Goal: Task Accomplishment & Management: Manage account settings

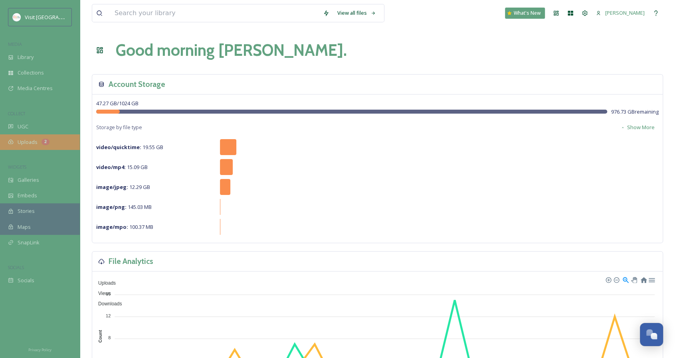
click at [49, 144] on div "Uploads 2" at bounding box center [40, 143] width 80 height 16
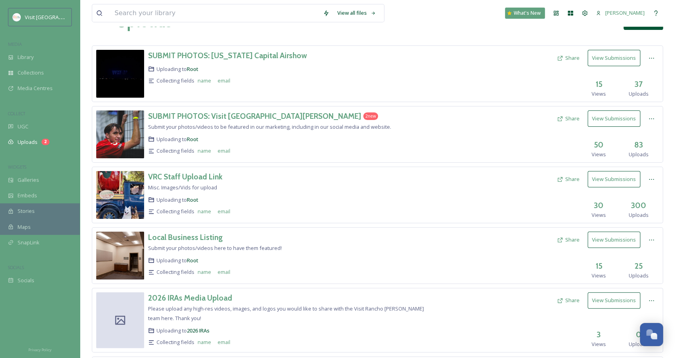
scroll to position [26, 0]
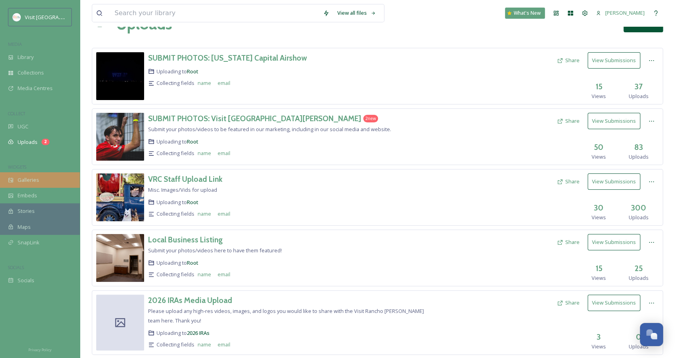
click at [40, 179] on div "Galleries" at bounding box center [40, 180] width 80 height 16
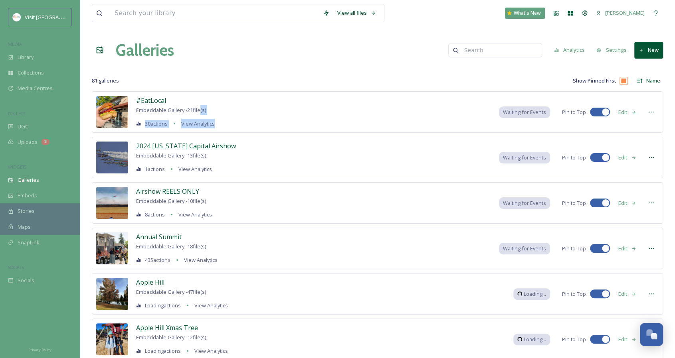
drag, startPoint x: 201, startPoint y: 109, endPoint x: 262, endPoint y: 130, distance: 64.5
click at [262, 130] on div "#EatLocal Embeddable Gallery - 21 file(s) 30 actions View Analytics Waiting for…" at bounding box center [377, 112] width 571 height 42
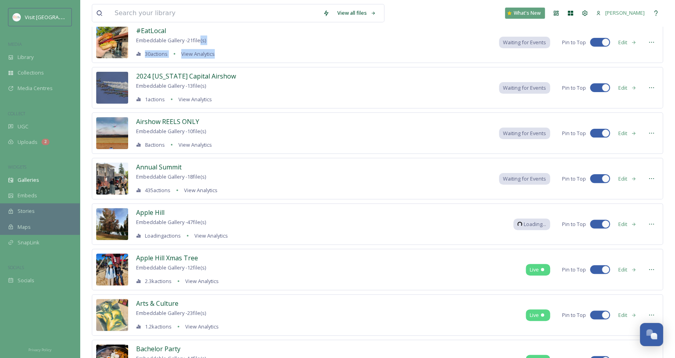
scroll to position [71, 0]
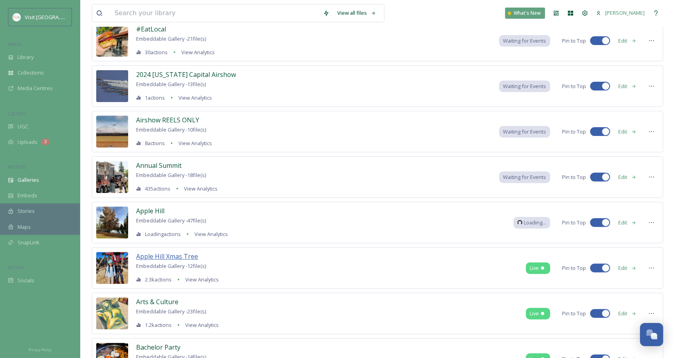
click at [193, 255] on span "Apple Hill Xmas Tree" at bounding box center [167, 256] width 62 height 9
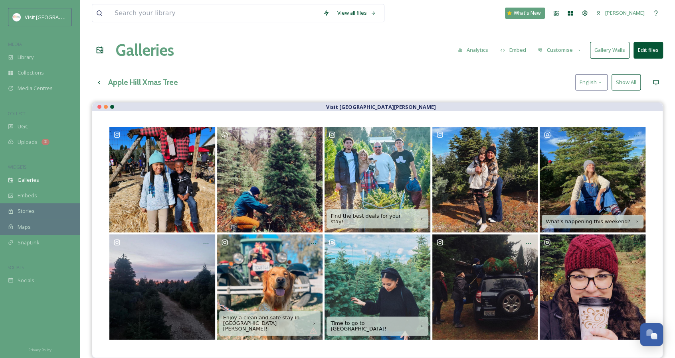
click at [568, 49] on button "Customise" at bounding box center [560, 50] width 52 height 16
click at [561, 66] on div "Layout" at bounding box center [561, 69] width 55 height 16
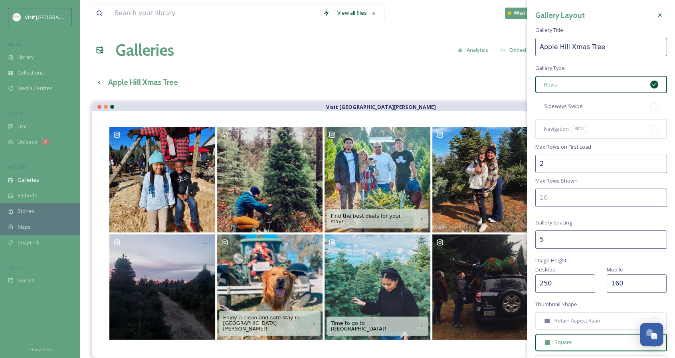
click at [587, 107] on div "Sideways Swipe" at bounding box center [601, 106] width 132 height 18
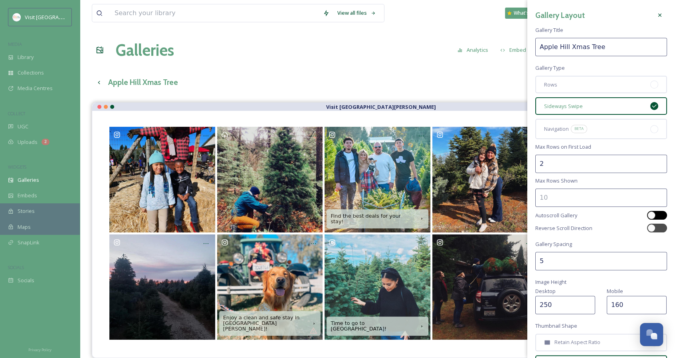
click at [647, 216] on div at bounding box center [651, 216] width 8 height 8
checkbox input "true"
click at [656, 166] on input "2" at bounding box center [601, 164] width 132 height 18
type input "1"
click at [652, 166] on input "1" at bounding box center [601, 164] width 132 height 18
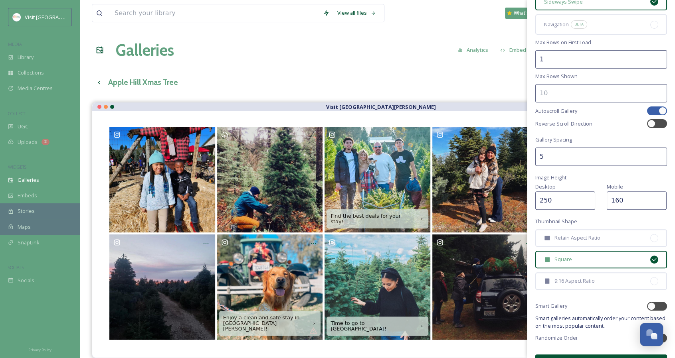
scroll to position [124, 0]
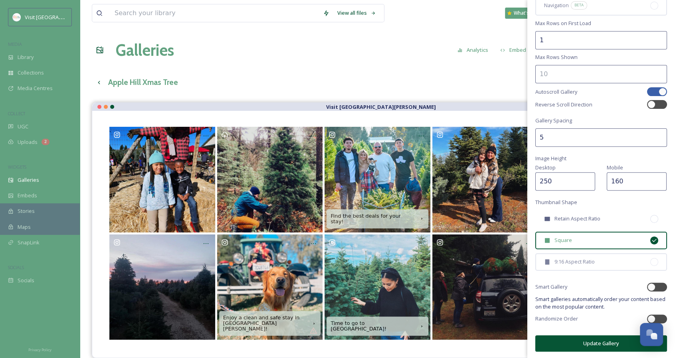
click at [595, 217] on span "Retain Aspect Ratio" at bounding box center [577, 219] width 46 height 8
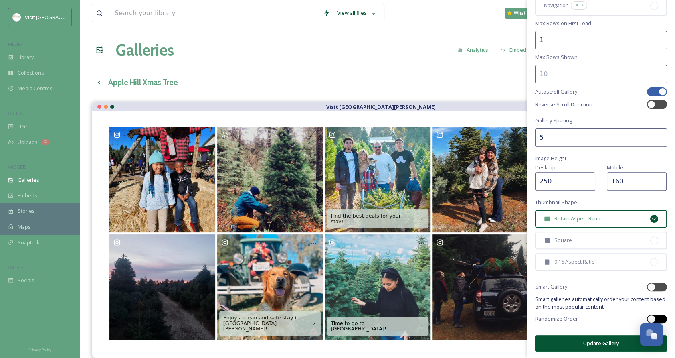
click at [647, 318] on div at bounding box center [651, 319] width 8 height 8
checkbox input "true"
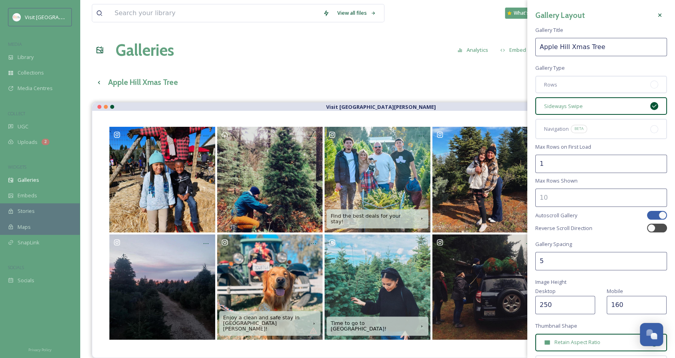
click at [582, 340] on span "Retain Aspect Ratio" at bounding box center [577, 343] width 46 height 8
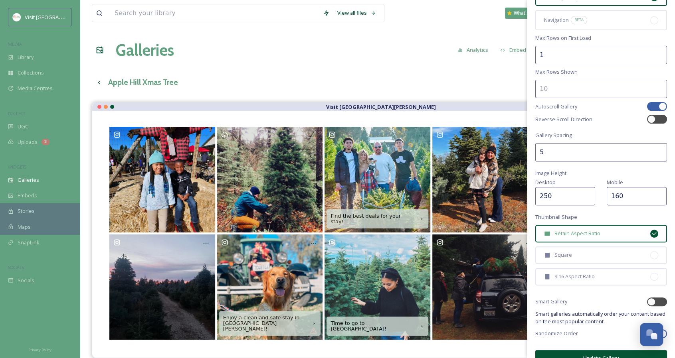
scroll to position [109, 0]
click at [587, 357] on button "Update Gallery" at bounding box center [601, 358] width 132 height 16
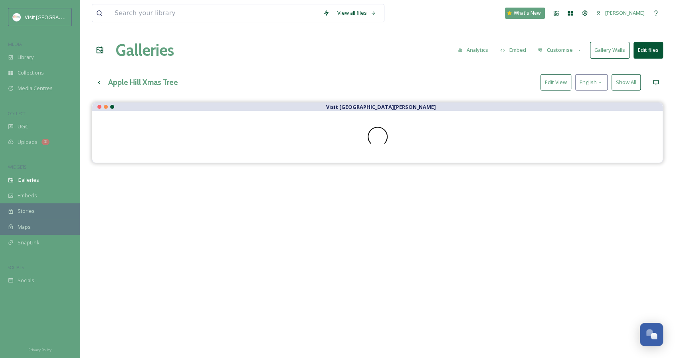
click at [516, 52] on button "Embed" at bounding box center [513, 50] width 34 height 16
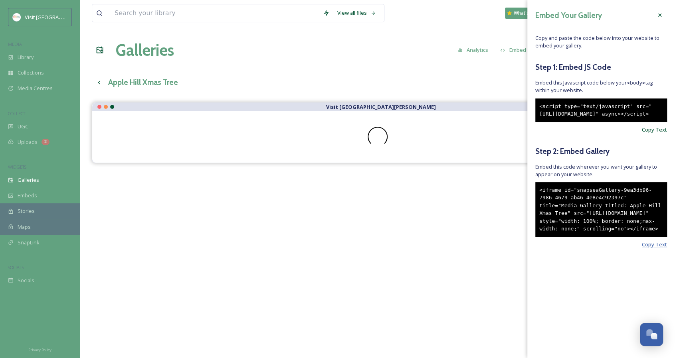
click at [651, 249] on span "Copy Text" at bounding box center [654, 245] width 25 height 8
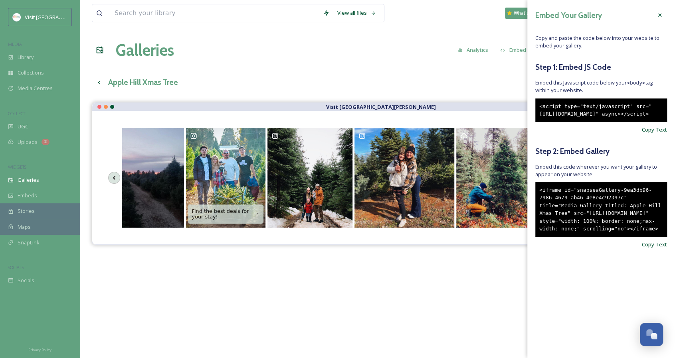
click at [462, 64] on div "View all files What's New [PERSON_NAME] Galleries Analytics Embed Customise Gal…" at bounding box center [377, 236] width 595 height 473
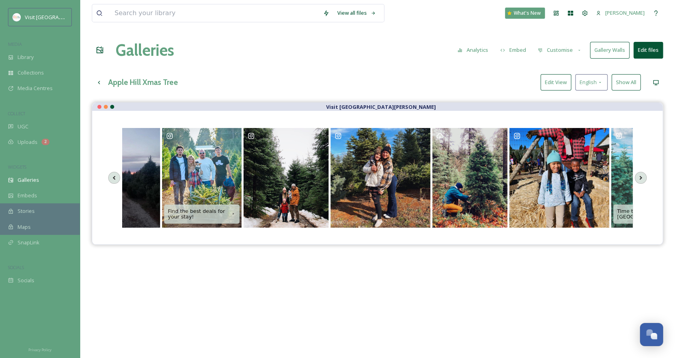
click at [645, 51] on button "Edit files" at bounding box center [648, 50] width 30 height 16
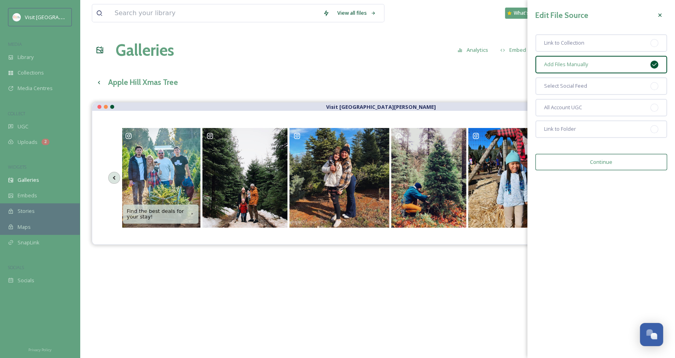
click at [659, 16] on icon at bounding box center [659, 15] width 3 height 3
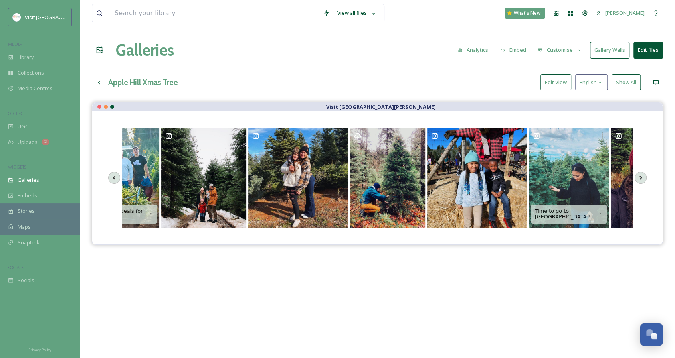
click at [627, 84] on button "Show All" at bounding box center [625, 82] width 29 height 16
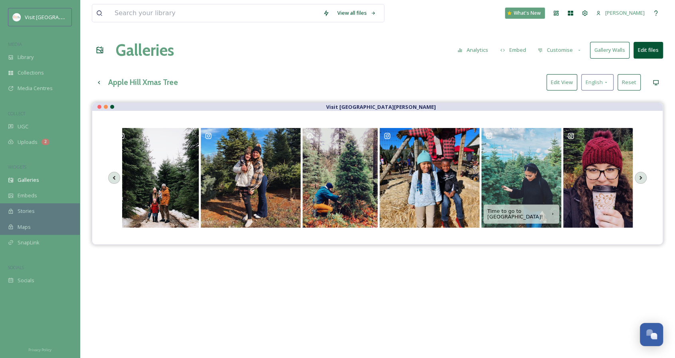
click at [567, 80] on button "Edit View" at bounding box center [561, 82] width 31 height 16
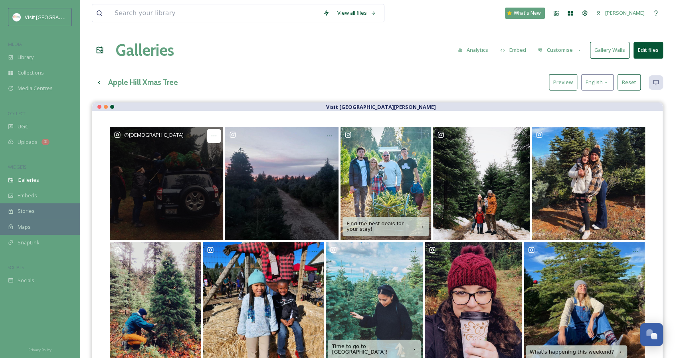
click at [215, 133] on icon "Opens media popup. Media description: The perk of being too short to reach the …" at bounding box center [214, 136] width 6 height 6
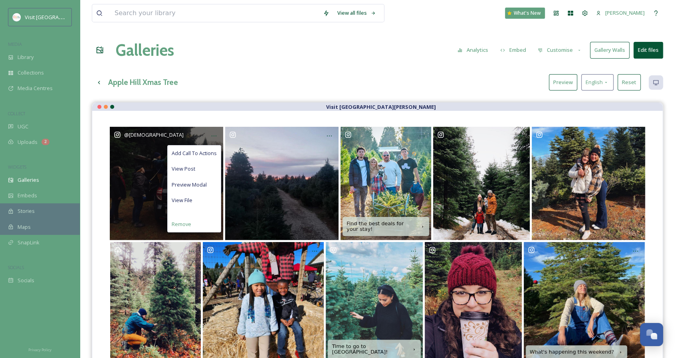
click at [196, 222] on div "Remove" at bounding box center [194, 225] width 53 height 16
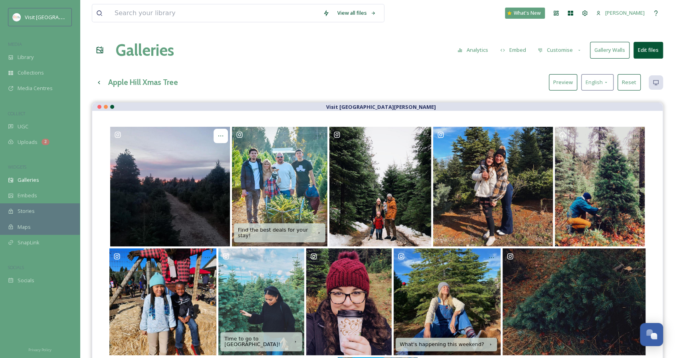
click at [222, 134] on icon "Opens media popup. Media description: Annual day after Thanksgiving tree cuttin…" at bounding box center [221, 136] width 6 height 6
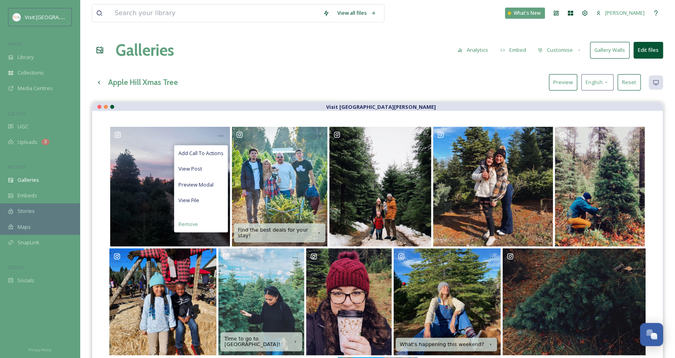
click at [207, 226] on div "Remove" at bounding box center [200, 225] width 53 height 16
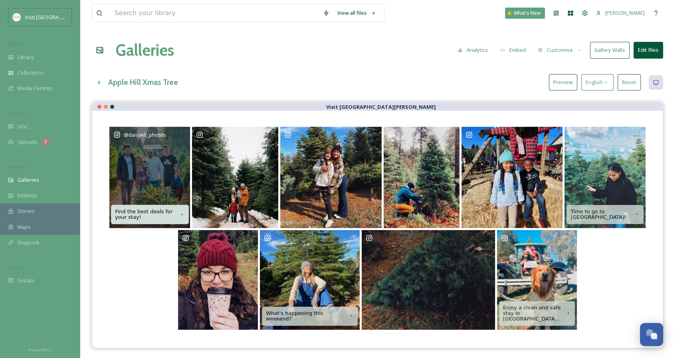
click at [181, 214] on icon "Opens media popup. Media description: Had such a great day coming along to get …" at bounding box center [181, 214] width 5 height 5
click at [182, 138] on icon "Opens media popup. Media description: Had such a great day coming along to get …" at bounding box center [181, 136] width 6 height 6
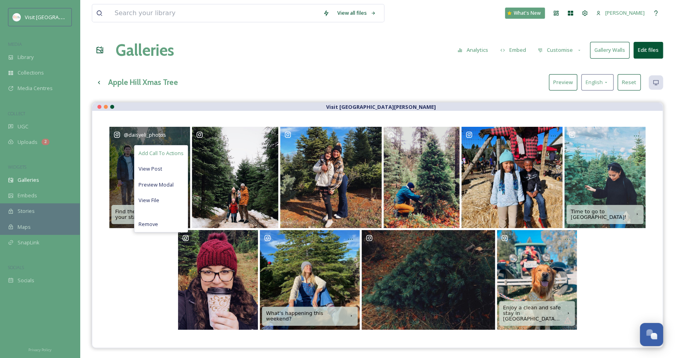
click at [176, 151] on span "Add Call To Actions" at bounding box center [160, 154] width 45 height 8
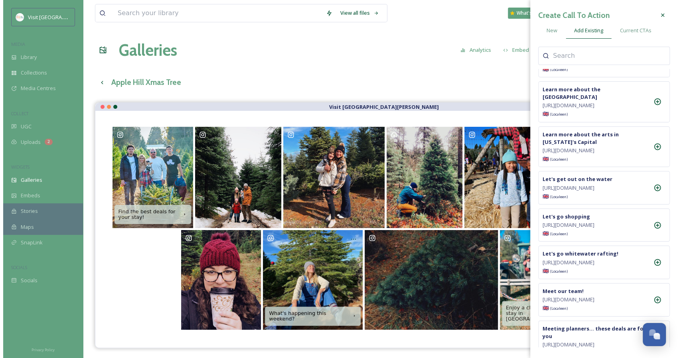
scroll to position [3148, 0]
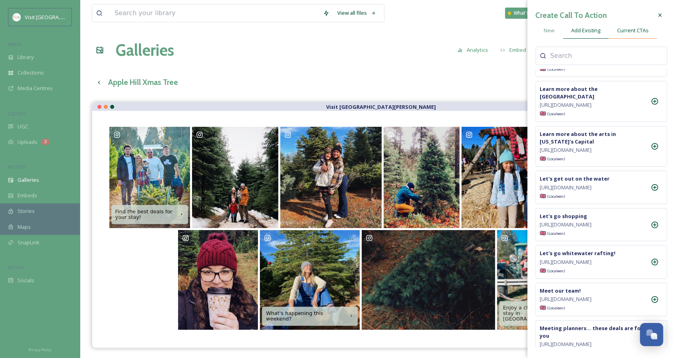
click at [625, 28] on span "Current CTAs" at bounding box center [633, 31] width 32 height 8
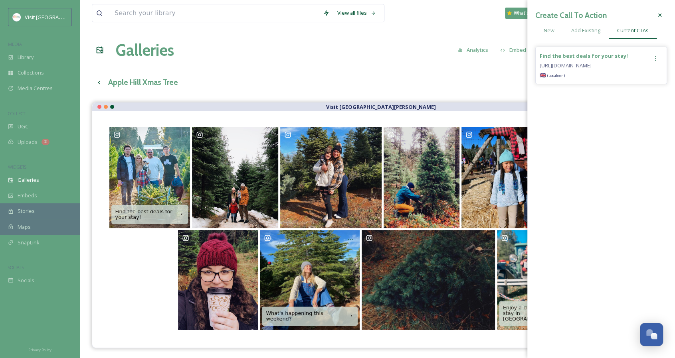
click at [656, 55] on icon at bounding box center [655, 58] width 6 height 6
click at [633, 93] on span "Remove" at bounding box center [629, 91] width 20 height 8
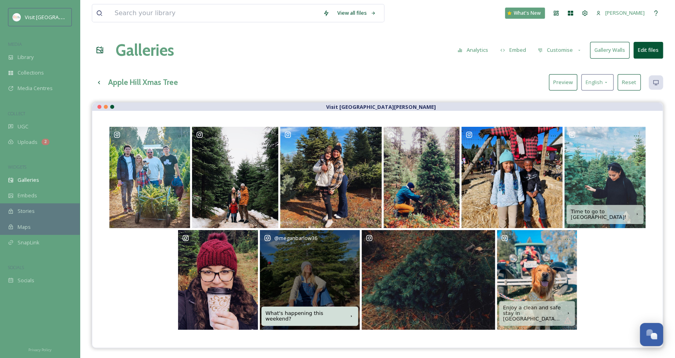
click at [305, 318] on div "What's happening this weekend?" at bounding box center [304, 316] width 79 height 11
click at [324, 288] on div "@ meganbarlow36" at bounding box center [310, 280] width 100 height 100
click at [349, 239] on icon "Opens media popup. Media description: ✨In my heart is a Christmas tree farm ✨." at bounding box center [350, 239] width 6 height 6
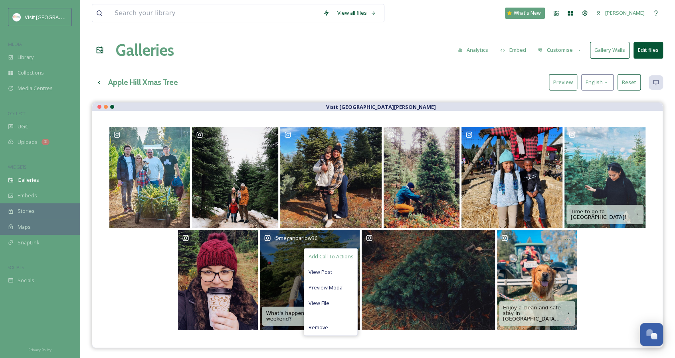
click at [338, 258] on span "Add Call To Actions" at bounding box center [330, 257] width 45 height 8
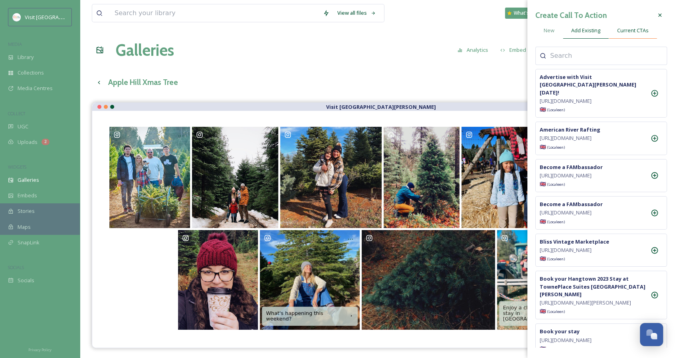
click at [627, 30] on span "Current CTAs" at bounding box center [633, 31] width 32 height 8
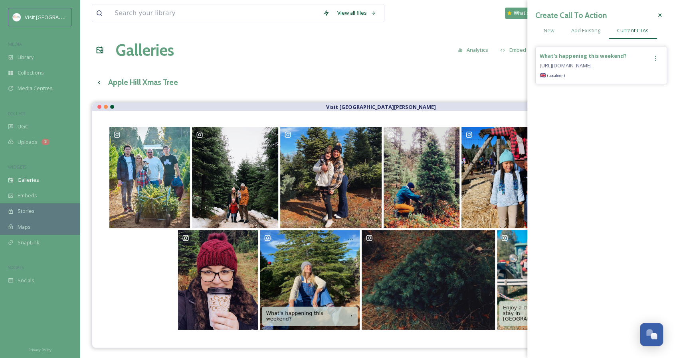
click at [656, 58] on icon at bounding box center [655, 58] width 6 height 6
click at [633, 91] on span "Remove" at bounding box center [629, 91] width 20 height 8
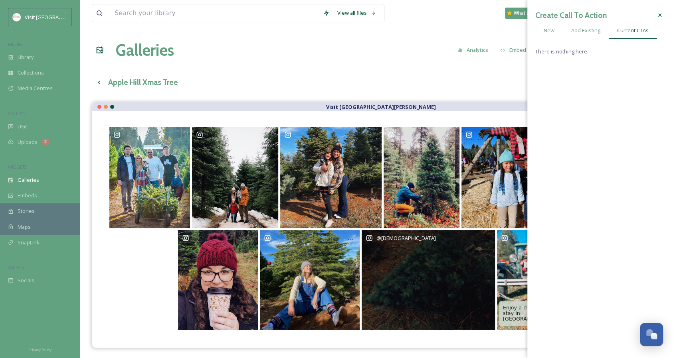
click at [443, 256] on div "@ kristenachziger" at bounding box center [428, 280] width 133 height 100
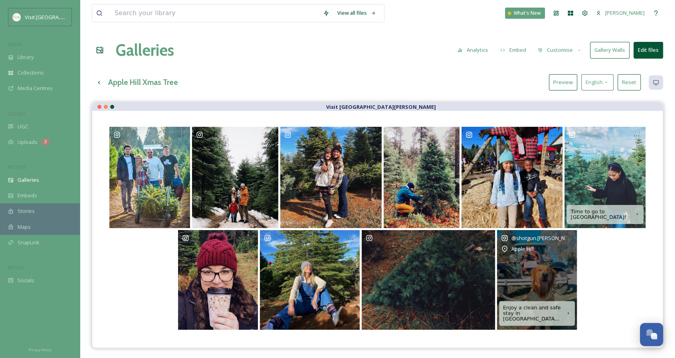
click at [558, 262] on div "@ shotgun.ryder Apple Hill" at bounding box center [537, 280] width 80 height 100
click at [569, 240] on icon "Opens media popup. Media description: Just a cute little pumpkin patch pup." at bounding box center [567, 239] width 6 height 6
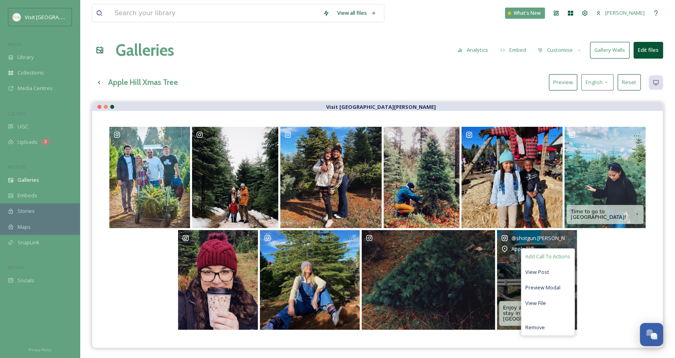
click at [558, 256] on span "Add Call To Actions" at bounding box center [547, 257] width 45 height 8
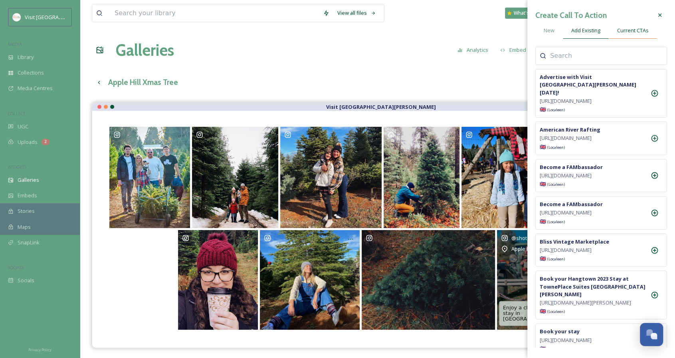
click at [633, 28] on span "Current CTAs" at bounding box center [633, 31] width 32 height 8
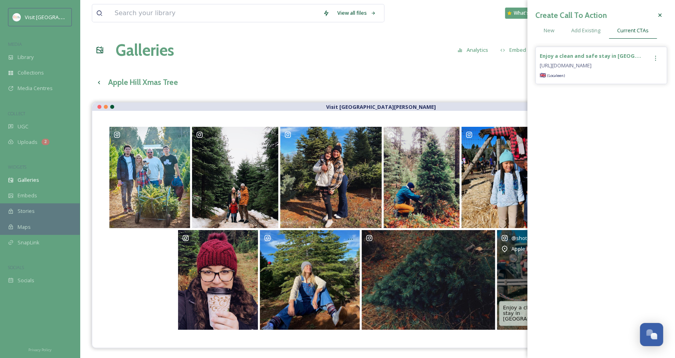
click at [654, 59] on icon at bounding box center [655, 58] width 6 height 6
click at [635, 92] on span "Remove" at bounding box center [629, 91] width 20 height 8
click at [658, 15] on icon at bounding box center [660, 15] width 6 height 6
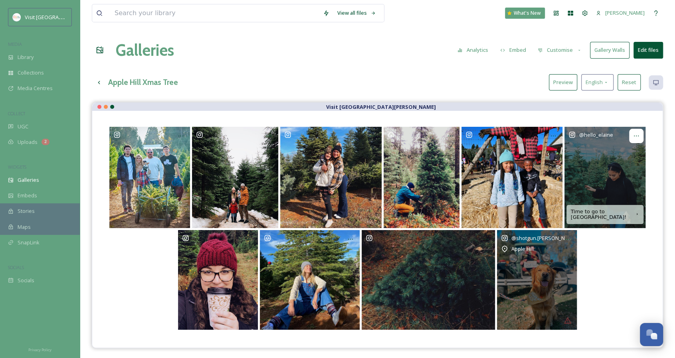
click at [639, 134] on div "Opens media popup. Media description: I love finding the perfect tree🎄holidays …" at bounding box center [636, 136] width 14 height 14
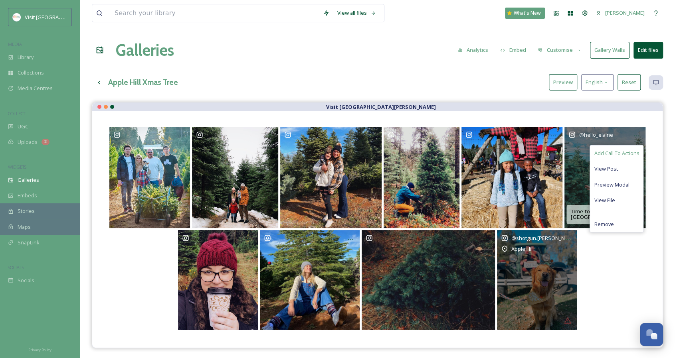
click at [627, 155] on span "Add Call To Actions" at bounding box center [616, 154] width 45 height 8
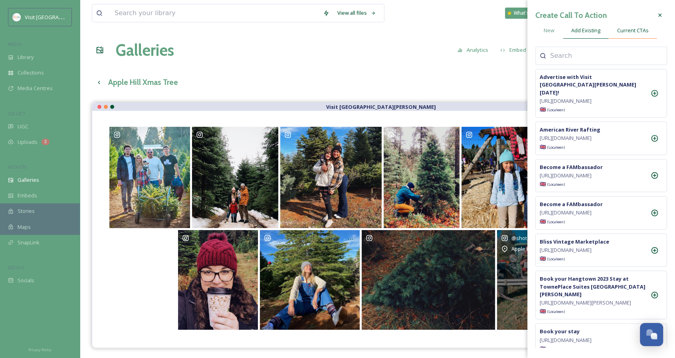
click at [641, 28] on span "Current CTAs" at bounding box center [633, 31] width 32 height 8
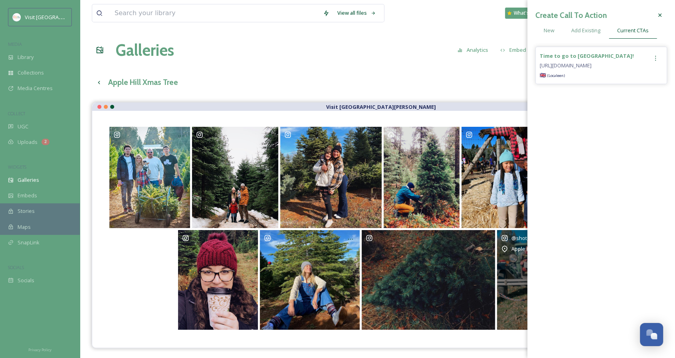
click at [656, 59] on icon at bounding box center [655, 58] width 6 height 6
click at [635, 91] on span "Remove" at bounding box center [629, 91] width 20 height 8
click at [659, 14] on icon at bounding box center [660, 15] width 6 height 6
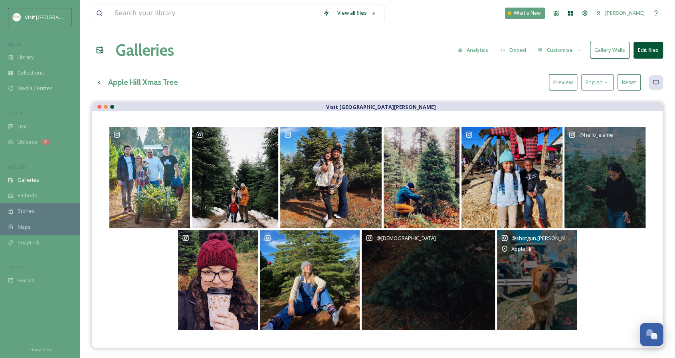
click at [436, 262] on div "@ kristenachziger" at bounding box center [428, 280] width 133 height 100
click at [487, 239] on icon "Opens media popup. Media description: Yes, we wait in the dark for the light to…" at bounding box center [486, 239] width 6 height 6
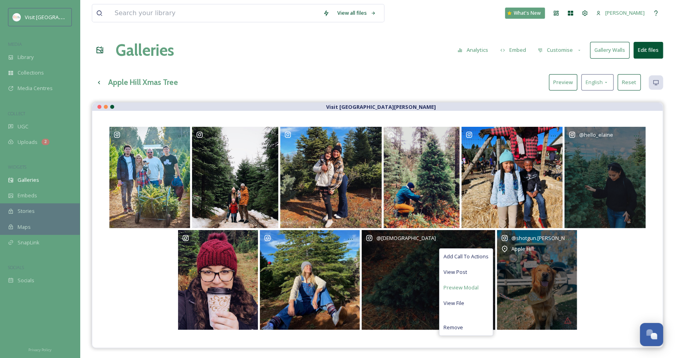
click at [472, 285] on span "Preview Modal" at bounding box center [460, 288] width 35 height 8
click at [461, 302] on span "View File" at bounding box center [453, 304] width 21 height 8
